Goal: Task Accomplishment & Management: Complete application form

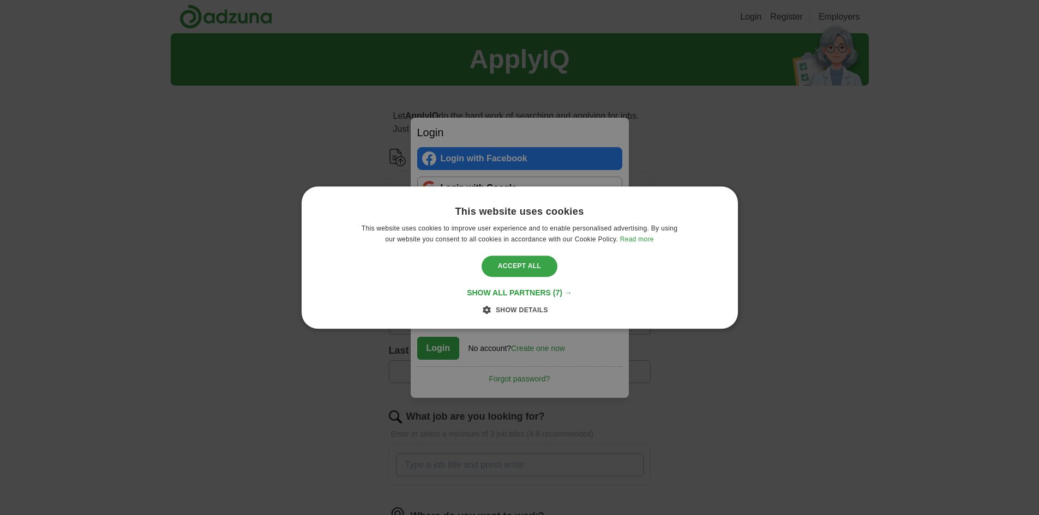
click at [522, 262] on div "Accept all" at bounding box center [519, 266] width 76 height 21
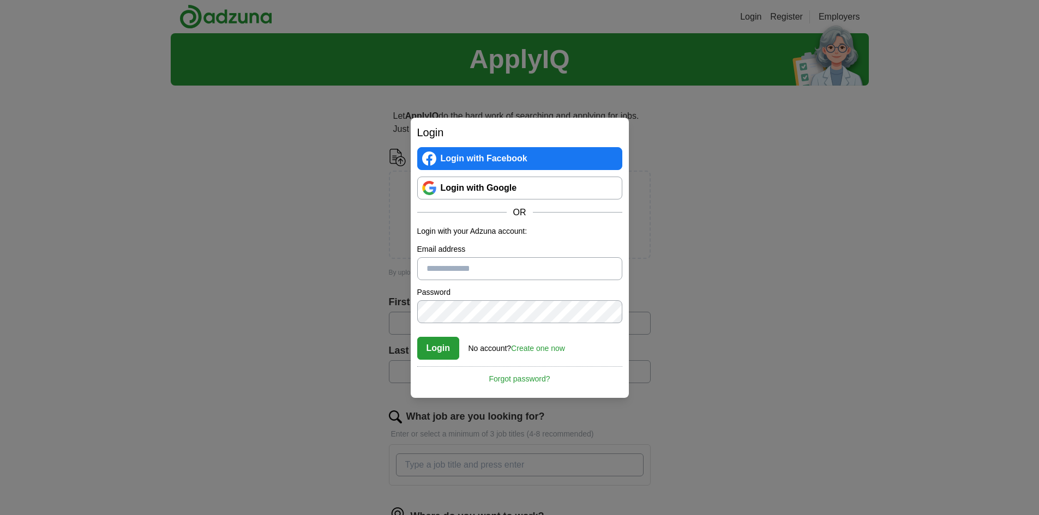
click at [514, 268] on input "Email address" at bounding box center [519, 268] width 205 height 23
click at [556, 244] on label "Email address" at bounding box center [519, 249] width 205 height 11
click at [556, 257] on input "Email address" at bounding box center [519, 268] width 205 height 23
click at [548, 346] on link "Create one now" at bounding box center [538, 348] width 54 height 9
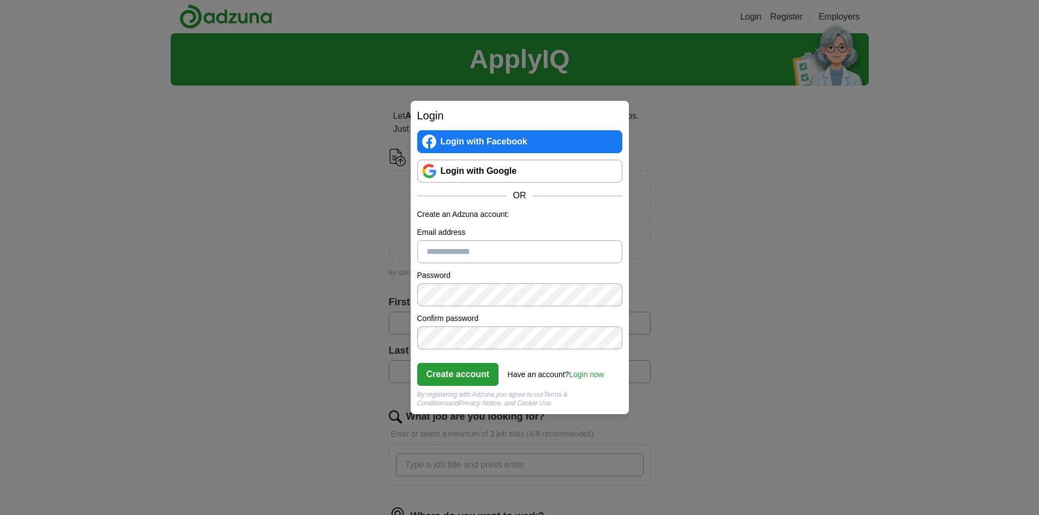
click at [510, 259] on input "Email address" at bounding box center [519, 251] width 205 height 23
type input "**********"
click at [472, 370] on button "Create account" at bounding box center [458, 374] width 82 height 23
click at [581, 371] on link "Login now" at bounding box center [586, 374] width 35 height 9
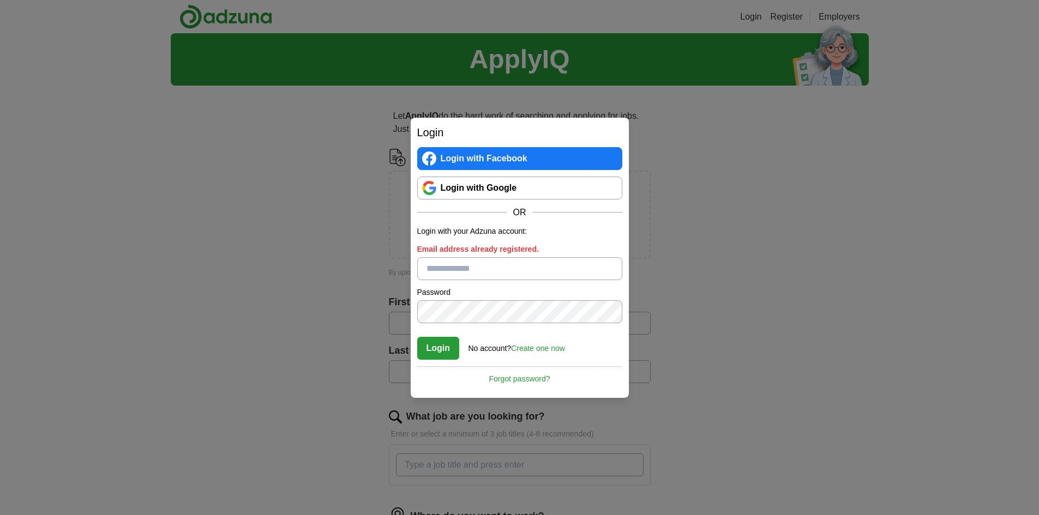
click at [507, 271] on input "Email address already registered." at bounding box center [519, 268] width 205 height 23
type input "**********"
click at [432, 347] on button "Login" at bounding box center [438, 348] width 43 height 23
click at [440, 353] on button "Login" at bounding box center [438, 348] width 43 height 23
